Goal: Check status: Check status

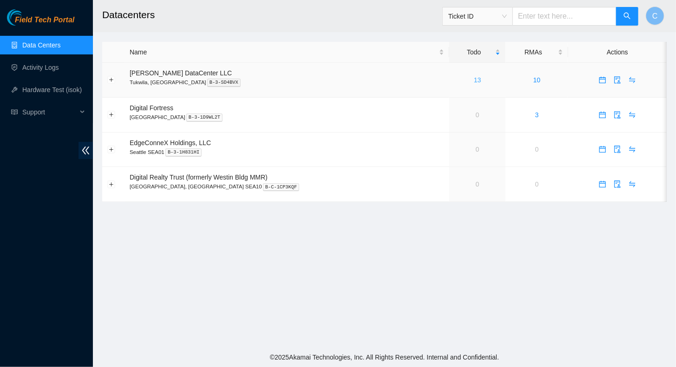
click at [474, 83] on link "13" at bounding box center [477, 79] width 7 height 7
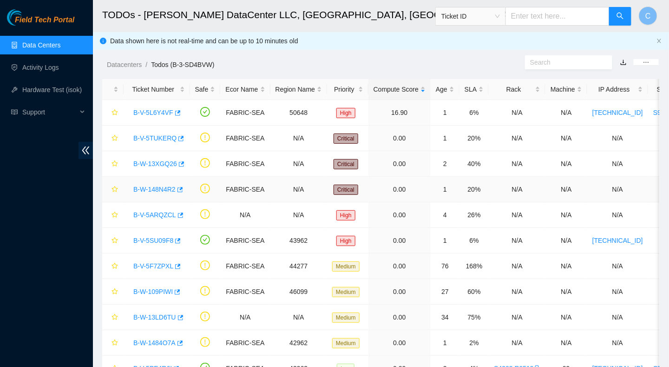
click at [152, 188] on link "B-W-148N4R2" at bounding box center [154, 188] width 42 height 7
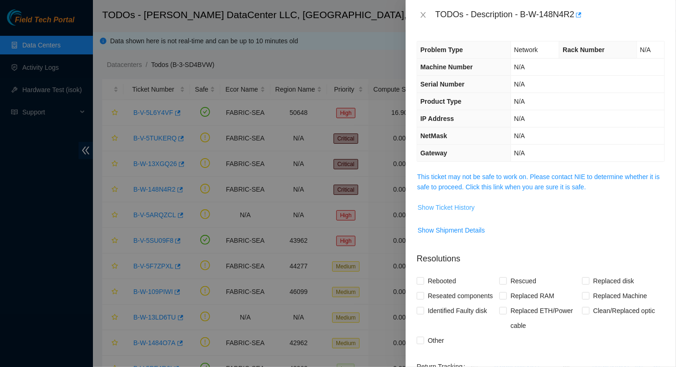
click at [439, 210] on span "Show Ticket History" at bounding box center [446, 207] width 57 height 10
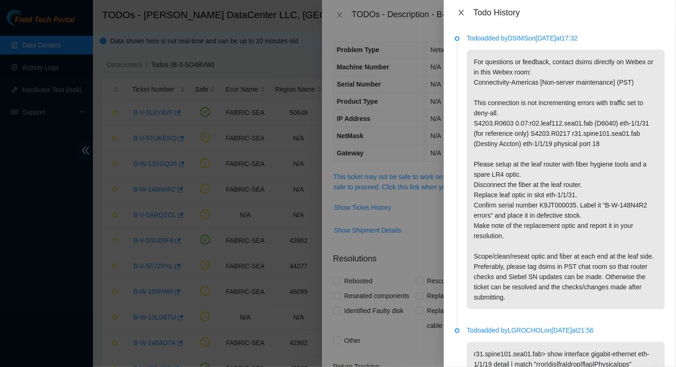
click at [461, 14] on icon "close" at bounding box center [461, 12] width 7 height 7
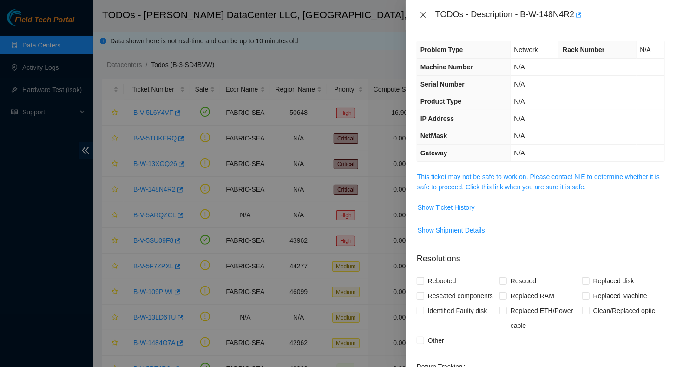
click at [421, 15] on icon "close" at bounding box center [423, 14] width 7 height 7
